Goal: Information Seeking & Learning: Learn about a topic

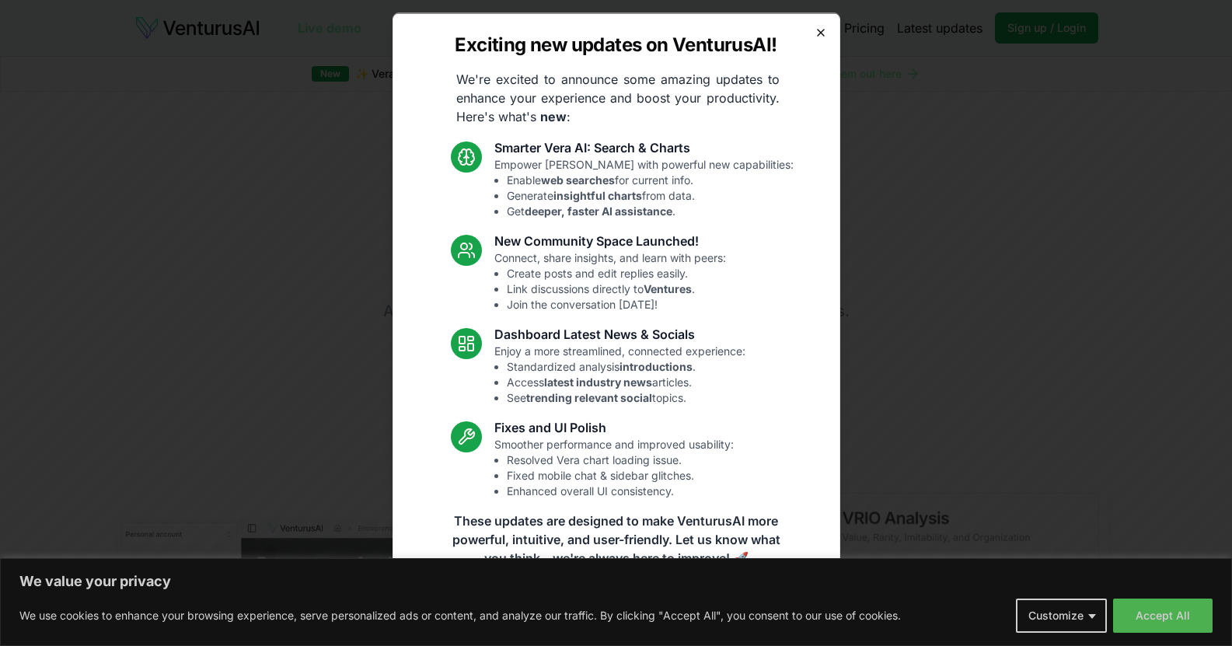
click at [818, 32] on icon "button" at bounding box center [821, 32] width 6 height 6
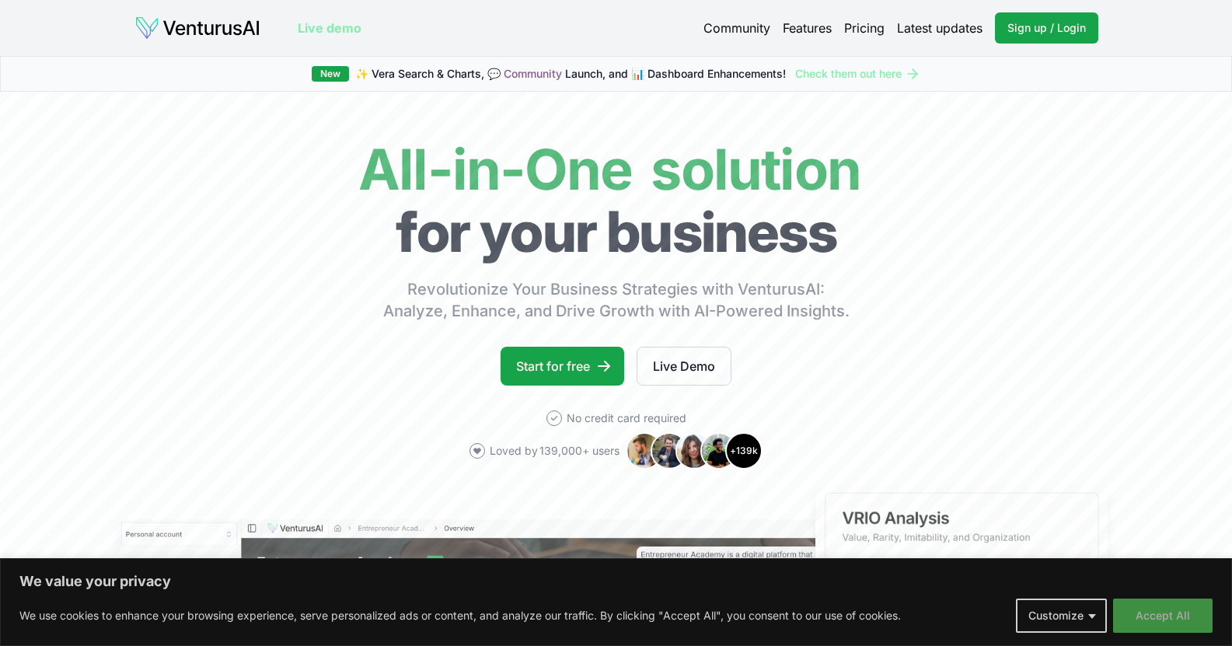
click at [1134, 613] on button "Accept All" at bounding box center [1163, 616] width 100 height 34
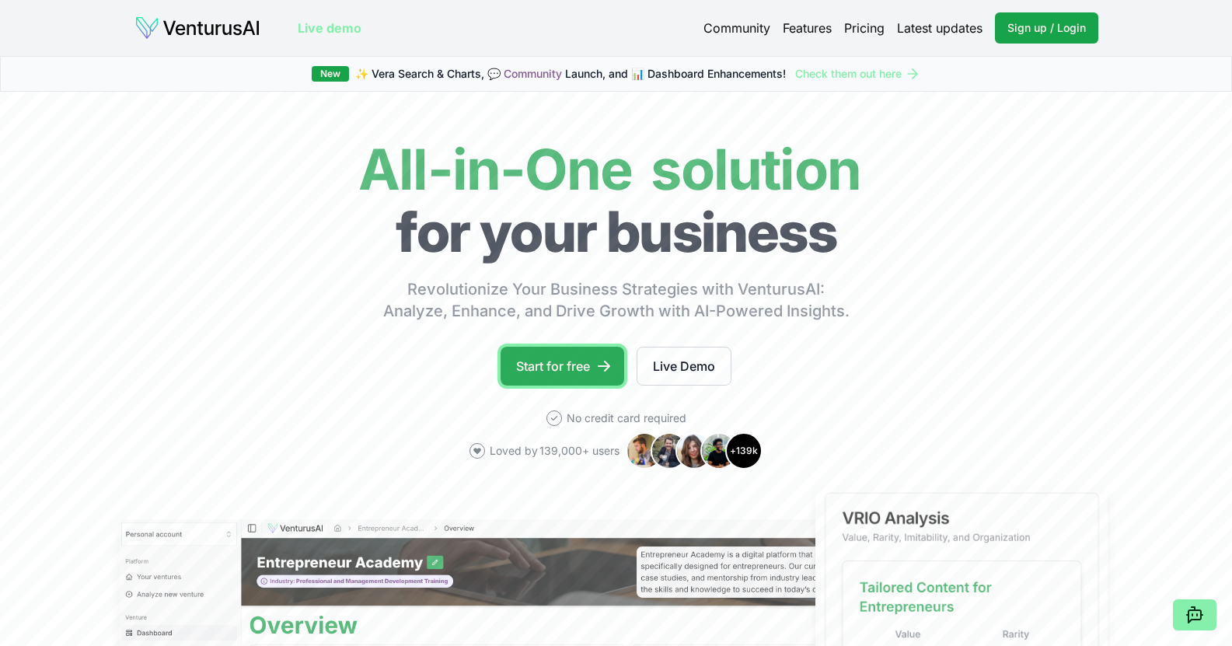
click at [577, 371] on link "Start for free" at bounding box center [563, 366] width 124 height 39
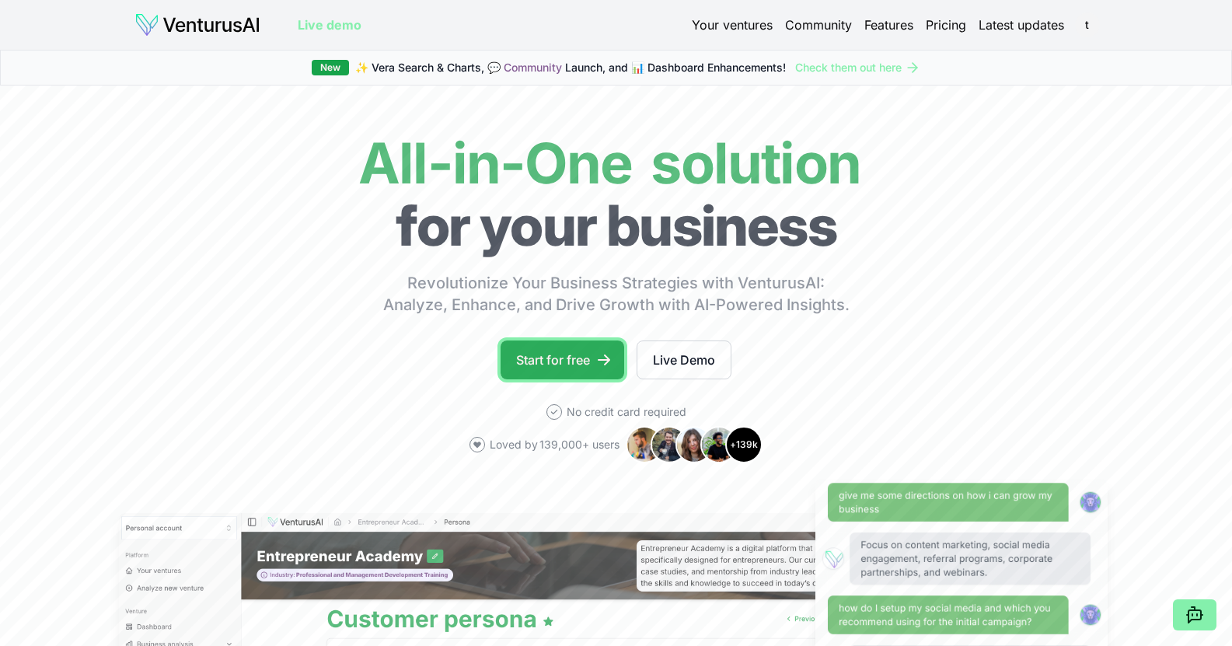
click at [548, 368] on link "Start for free" at bounding box center [563, 360] width 124 height 39
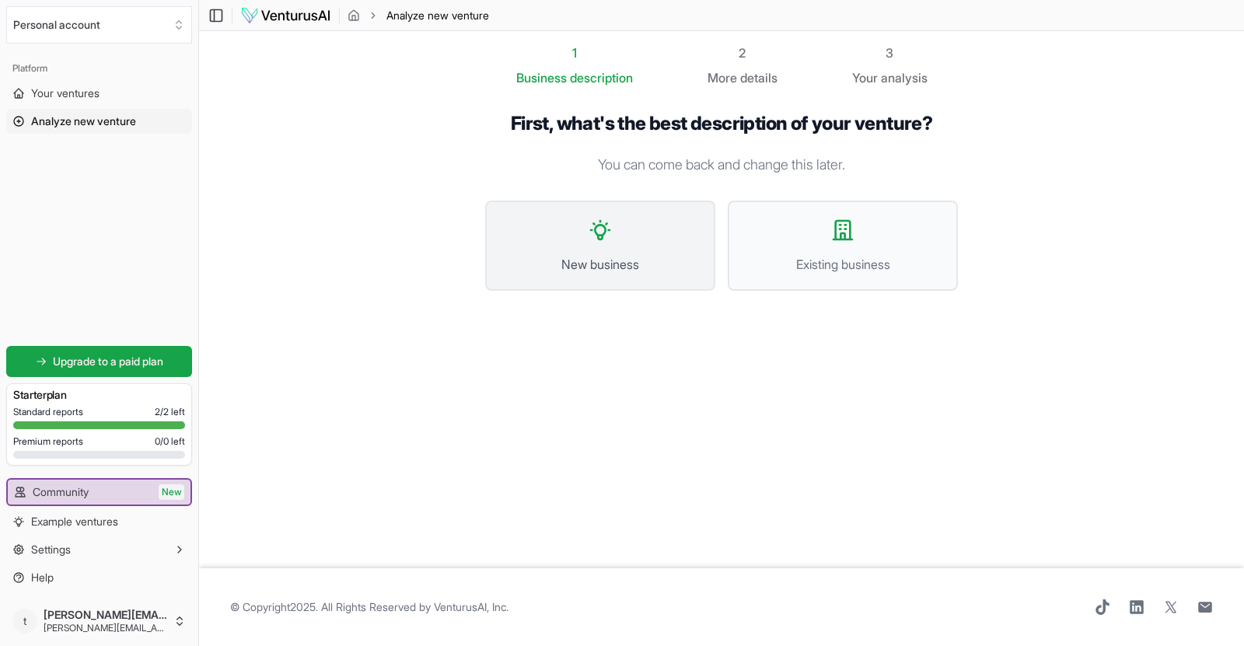
click at [557, 267] on span "New business" at bounding box center [600, 264] width 196 height 19
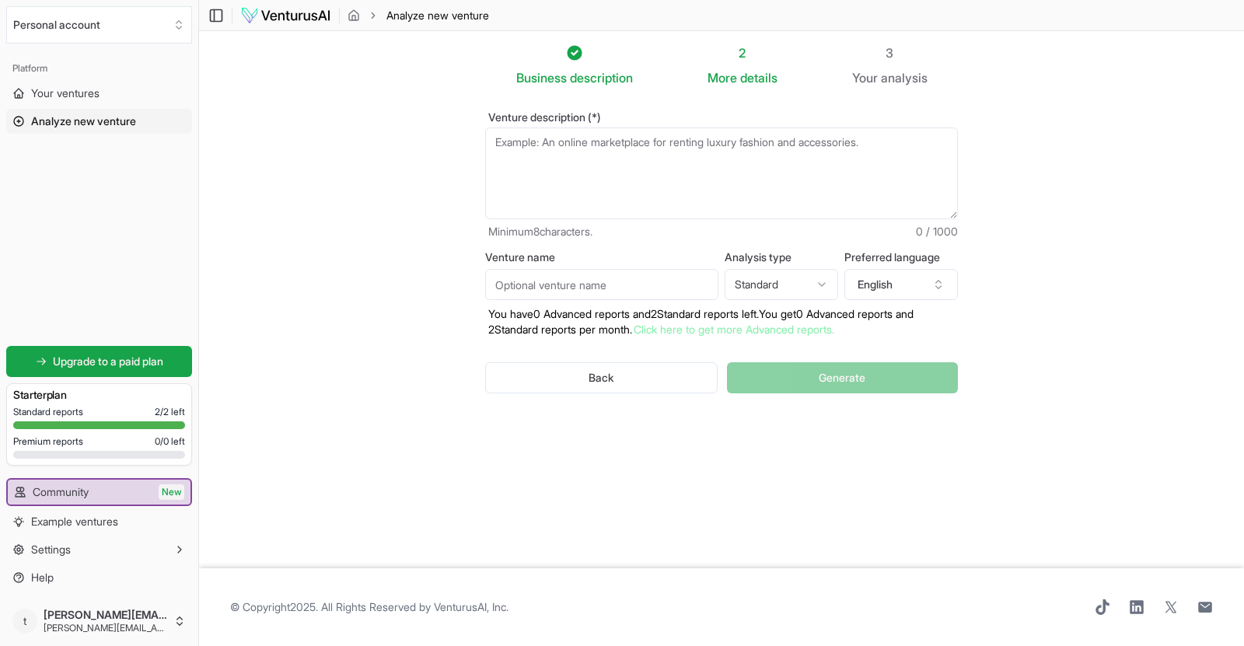
drag, startPoint x: 498, startPoint y: 145, endPoint x: 819, endPoint y: 155, distance: 320.4
click at [819, 155] on textarea "Venture description (*)" at bounding box center [721, 173] width 473 height 92
click at [899, 289] on button "English" at bounding box center [901, 284] width 114 height 31
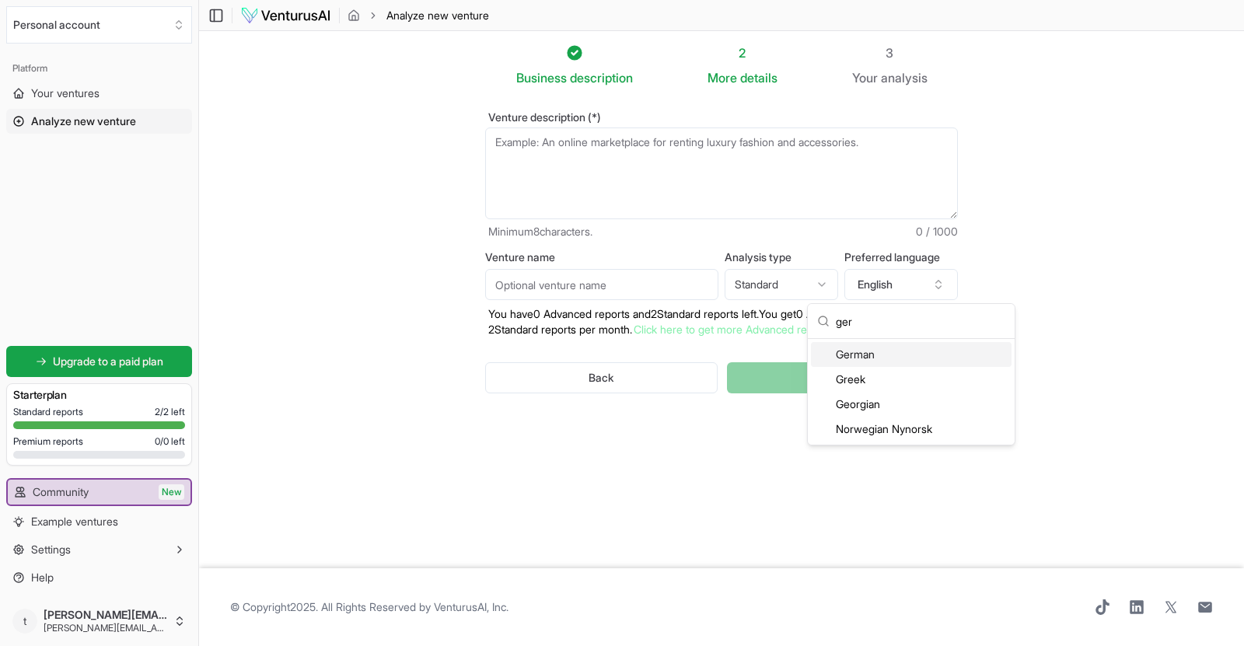
type input "ger"
click at [853, 358] on div "German" at bounding box center [911, 354] width 201 height 25
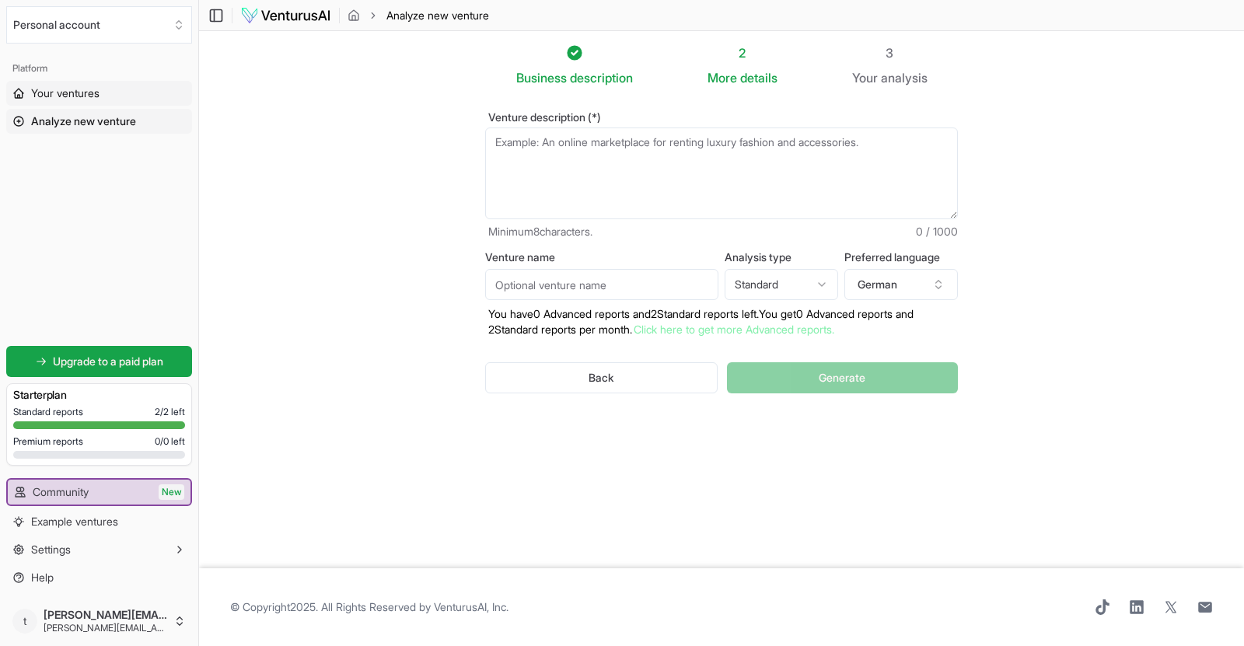
click at [79, 93] on span "Your ventures" at bounding box center [65, 94] width 68 height 16
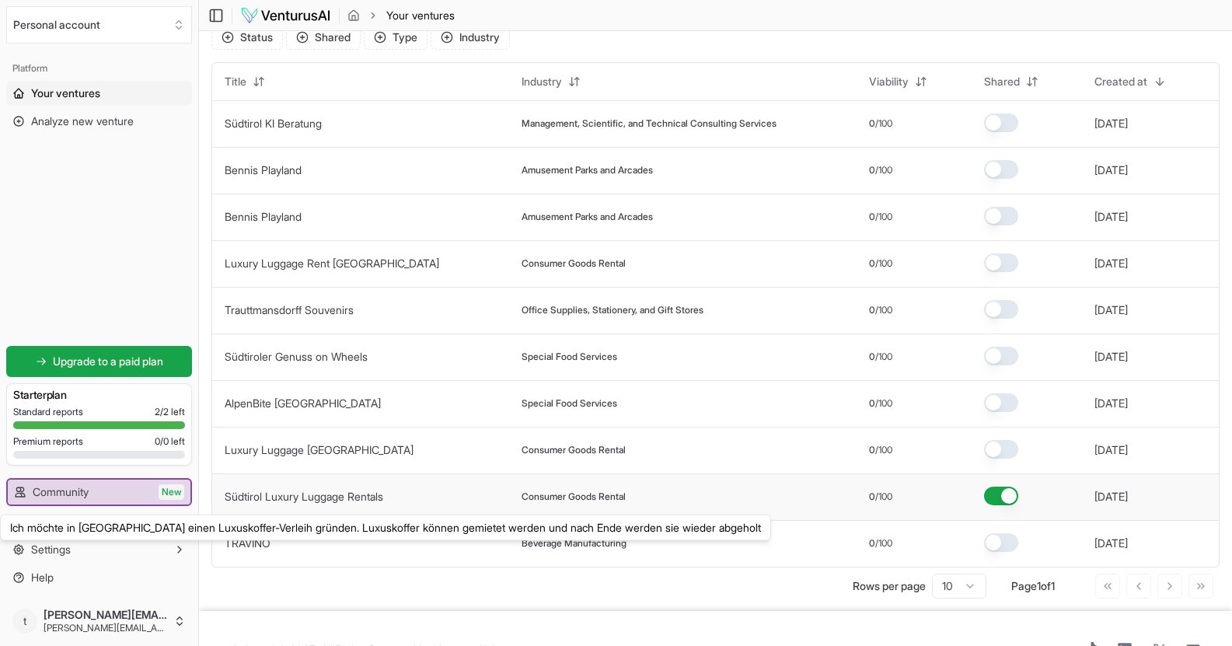
scroll to position [98, 0]
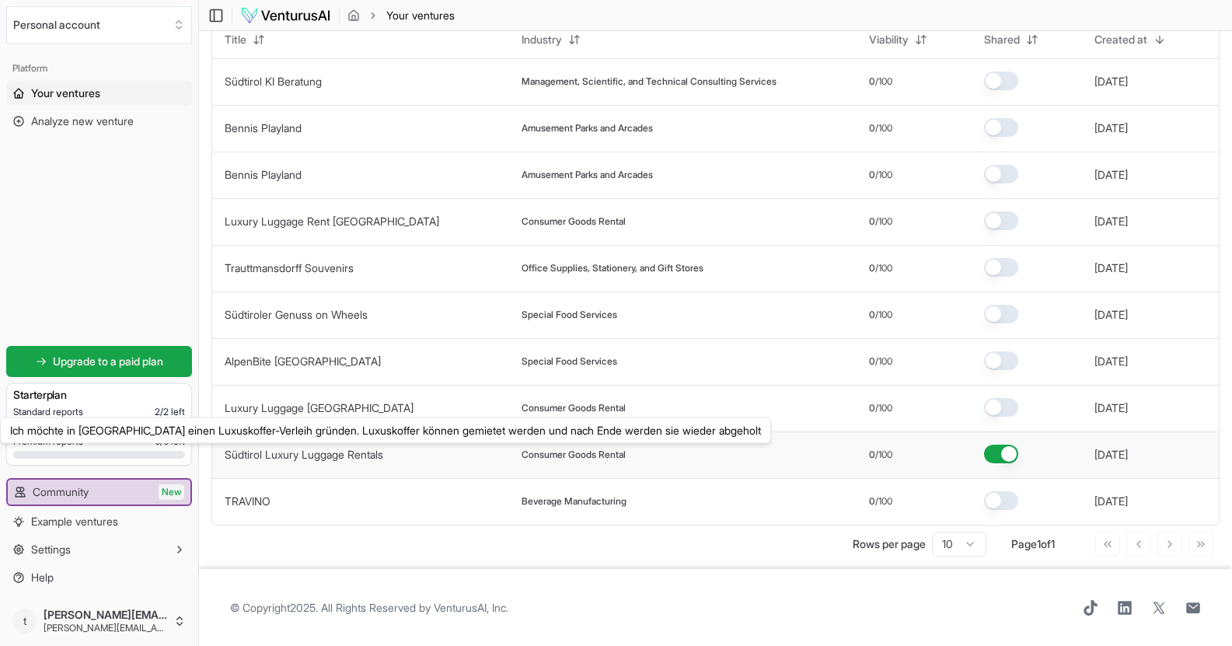
click at [283, 456] on link "Südtirol Luxury Luggage Rentals" at bounding box center [304, 454] width 159 height 13
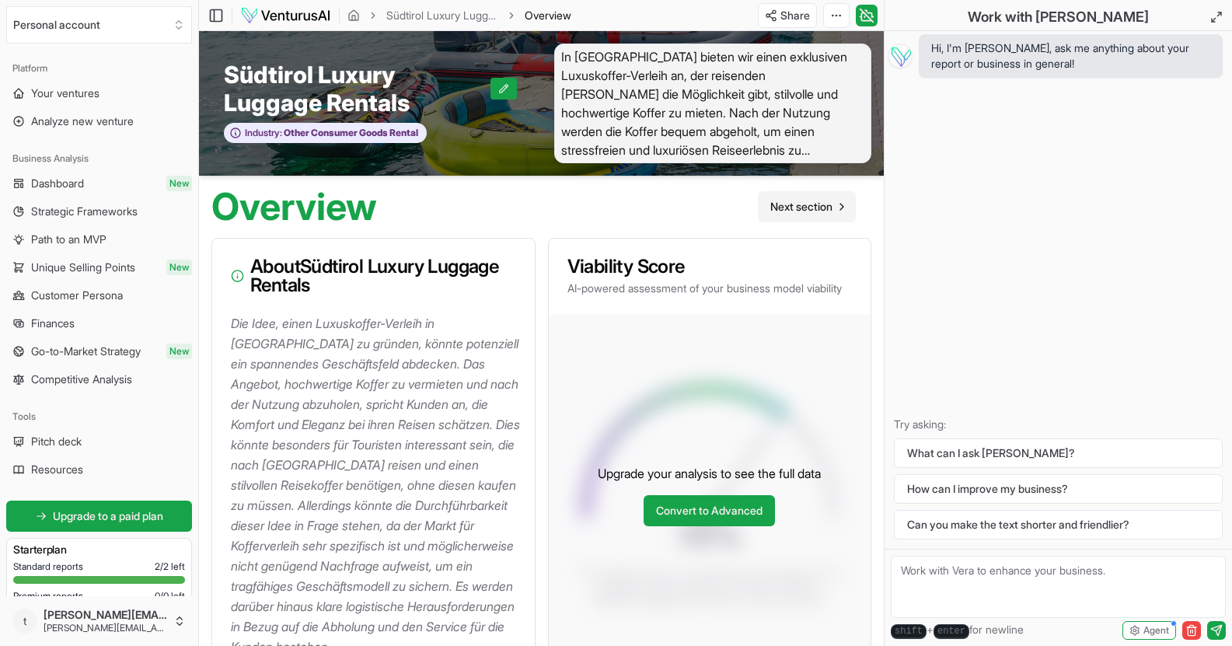
click at [797, 208] on span "Next section" at bounding box center [801, 207] width 62 height 16
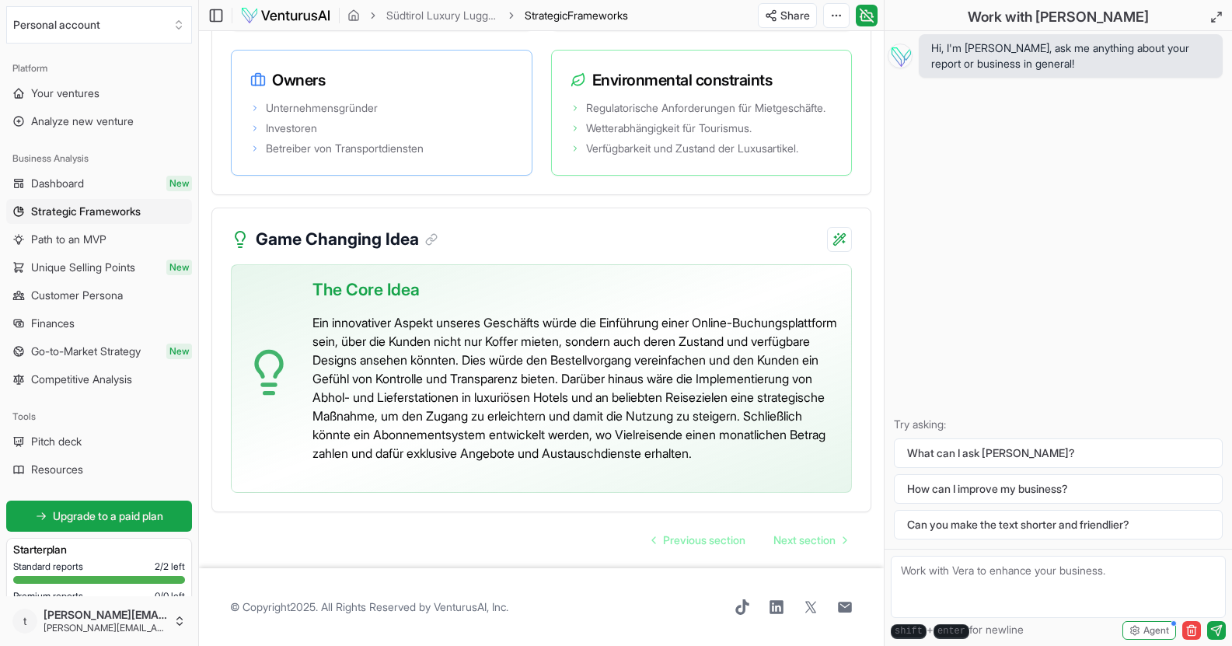
scroll to position [3644, 0]
click at [359, 313] on p "Ein innovativer Aspekt unseres Geschäfts würde die Einführung einer Online-Buch…" at bounding box center [576, 387] width 526 height 149
drag, startPoint x: 355, startPoint y: 320, endPoint x: 424, endPoint y: 328, distance: 69.7
click at [424, 328] on p "Ein innovativer Aspekt unseres Geschäfts würde die Einführung einer Online-Buch…" at bounding box center [576, 387] width 526 height 149
click at [589, 343] on p "Ein innovativer Aspekt unseres Geschäfts würde die Einführung einer Online-Buch…" at bounding box center [576, 387] width 526 height 149
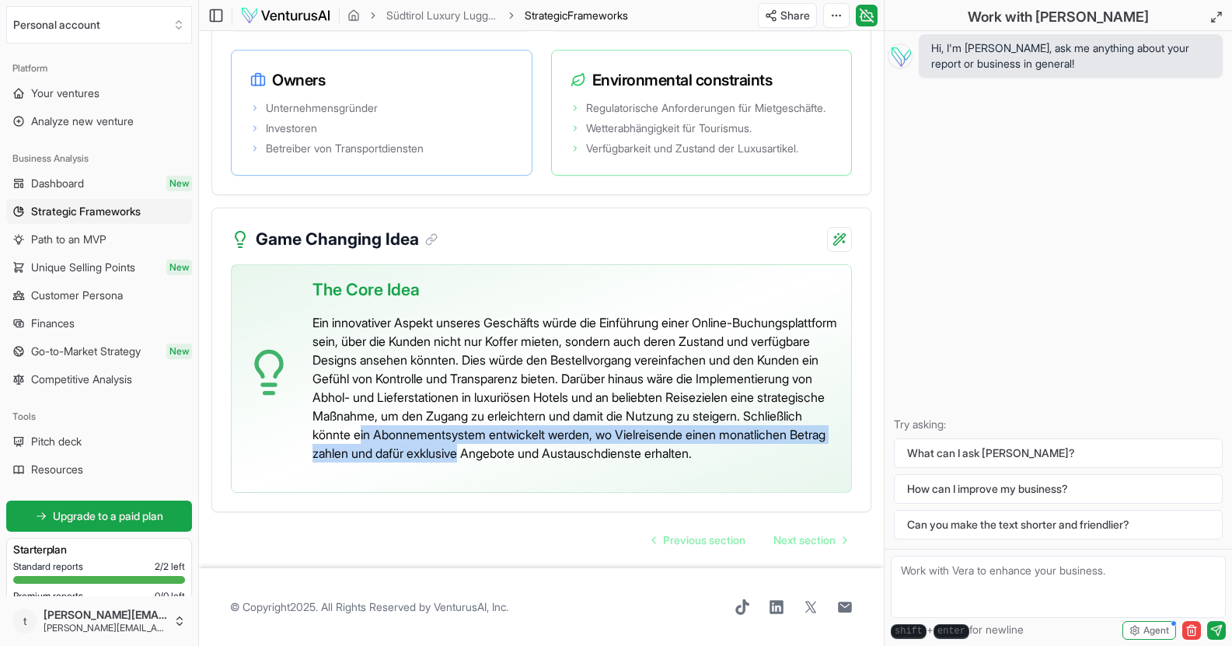
drag, startPoint x: 608, startPoint y: 414, endPoint x: 763, endPoint y: 429, distance: 156.2
click at [763, 429] on p "Ein innovativer Aspekt unseres Geschäfts würde die Einführung einer Online-Buch…" at bounding box center [576, 387] width 526 height 149
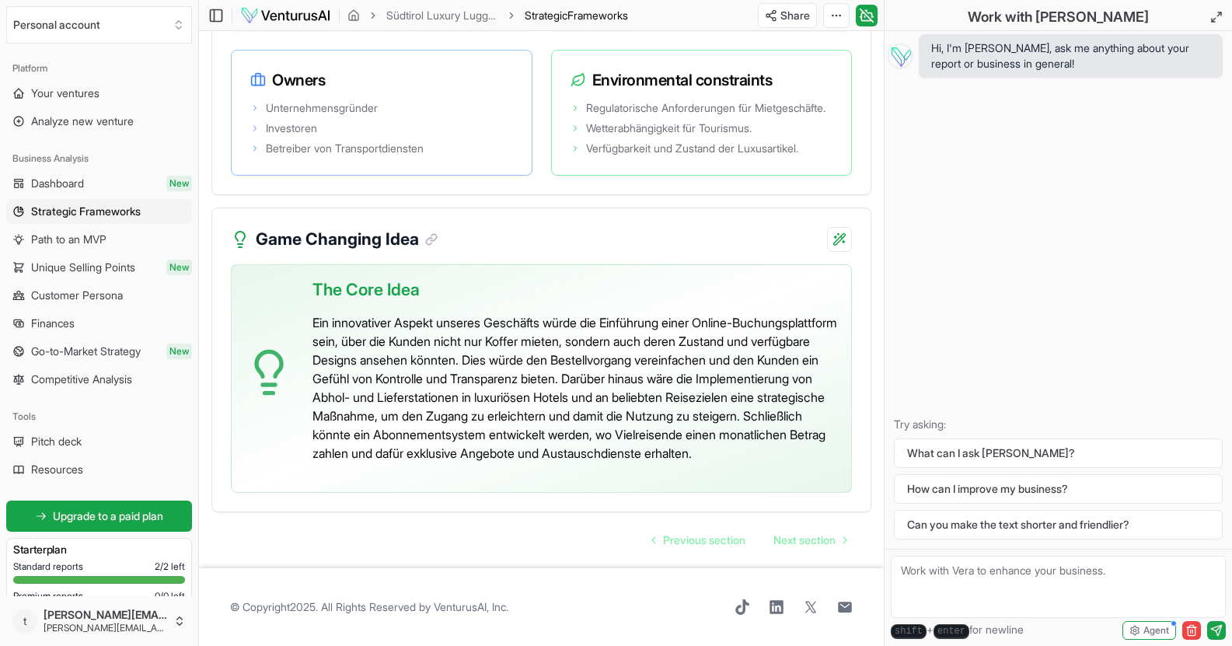
click at [533, 391] on p "Ein innovativer Aspekt unseres Geschäfts würde die Einführung einer Online-Buch…" at bounding box center [576, 387] width 526 height 149
drag, startPoint x: 693, startPoint y: 377, endPoint x: 833, endPoint y: 385, distance: 140.9
click at [833, 385] on p "Ein innovativer Aspekt unseres Geschäfts würde die Einführung einer Online-Buch…" at bounding box center [576, 387] width 526 height 149
click at [68, 316] on span "Finances" at bounding box center [53, 324] width 44 height 16
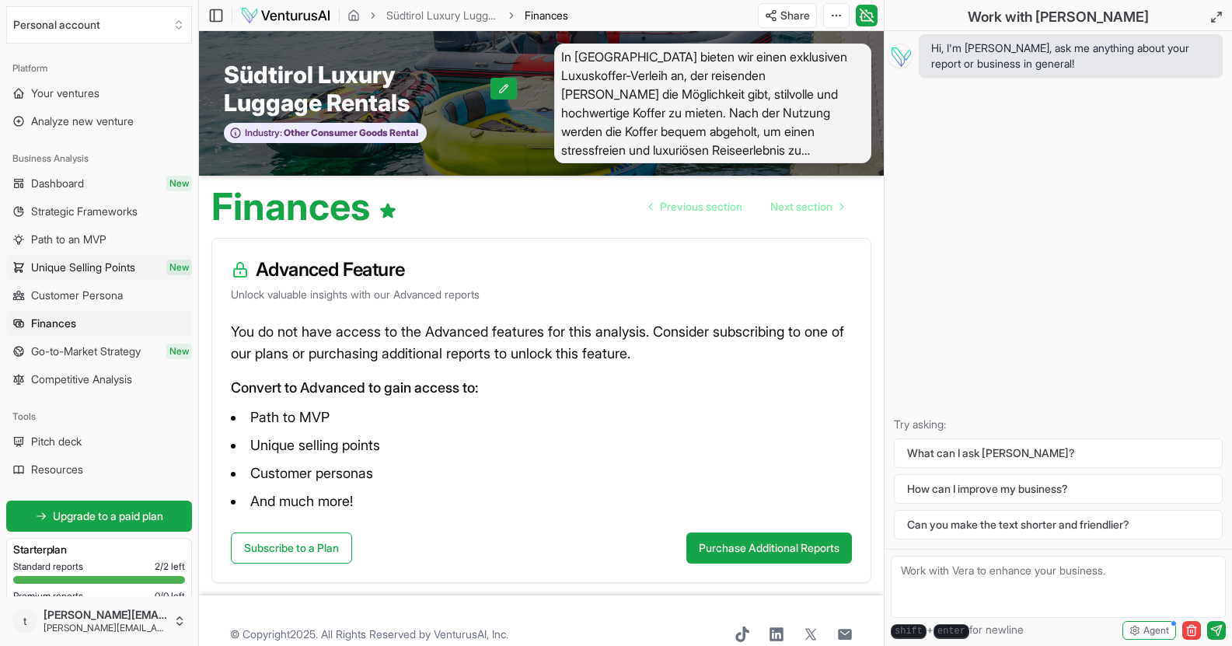
click at [62, 271] on span "Unique Selling Points" at bounding box center [83, 268] width 104 height 16
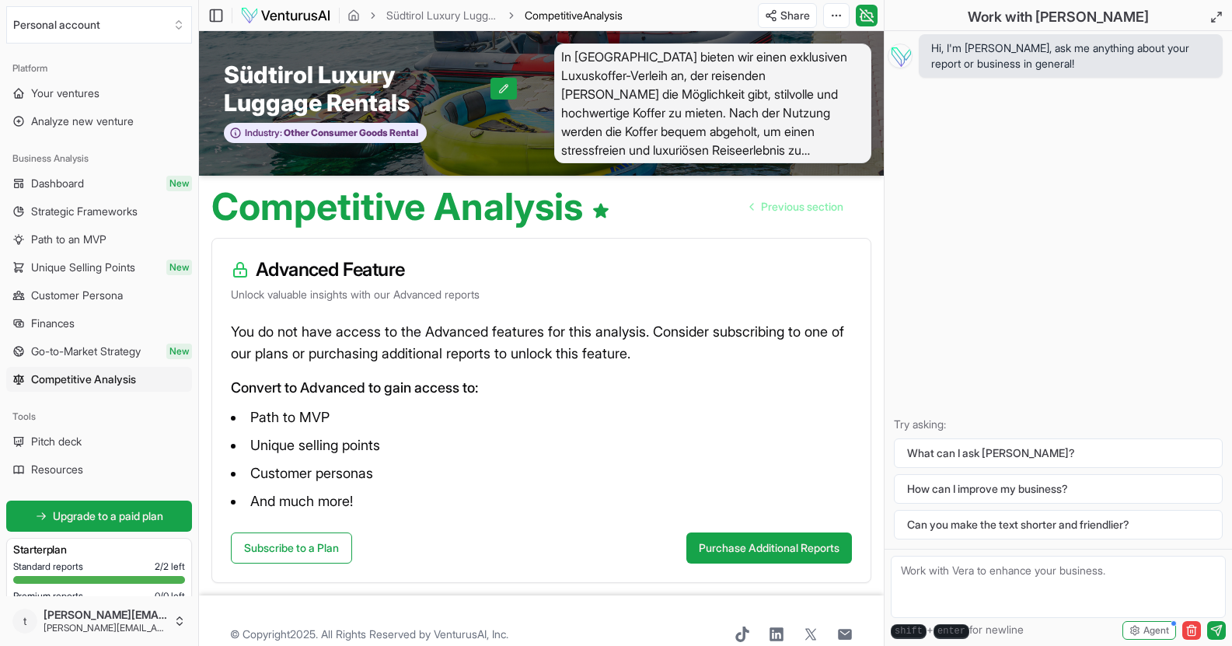
click at [59, 316] on span "Finances" at bounding box center [53, 324] width 44 height 16
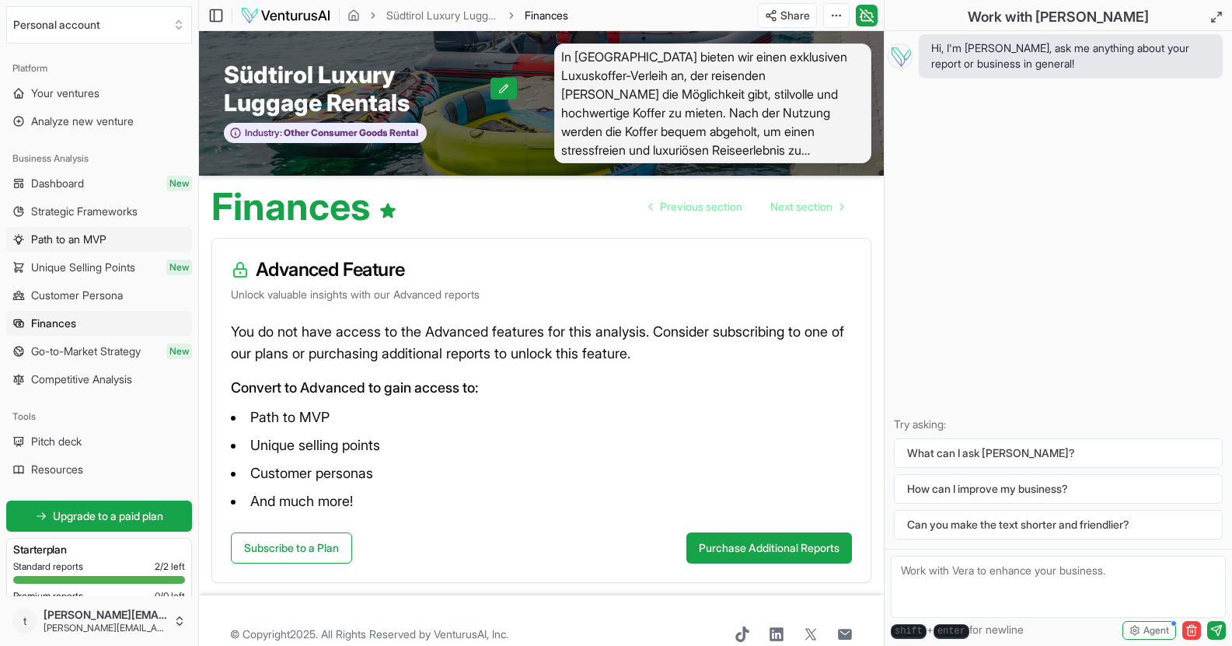
click at [58, 242] on span "Path to an MVP" at bounding box center [68, 240] width 75 height 16
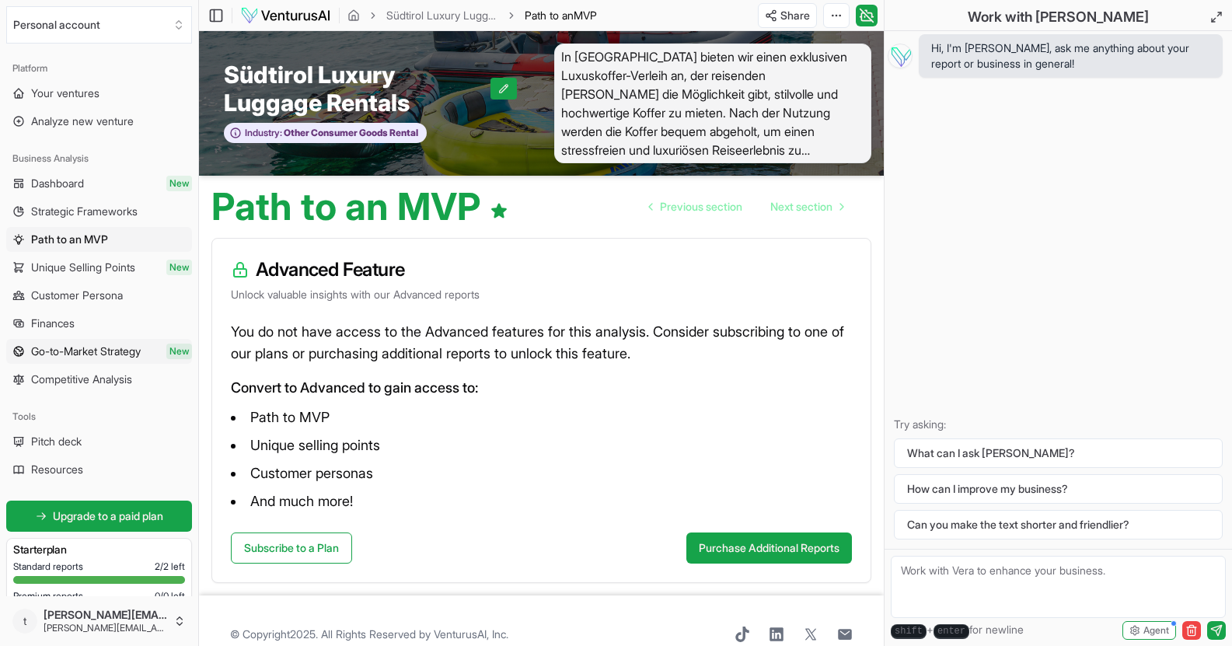
click at [79, 349] on span "Go-to-Market Strategy" at bounding box center [86, 352] width 110 height 16
